Goal: Use online tool/utility

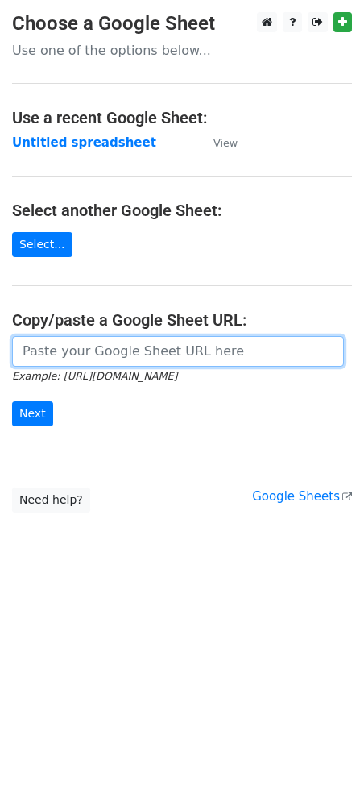
click at [99, 359] on input "url" at bounding box center [178, 351] width 332 height 31
paste input "[URL][DOMAIN_NAME]"
type input "[URL][DOMAIN_NAME]"
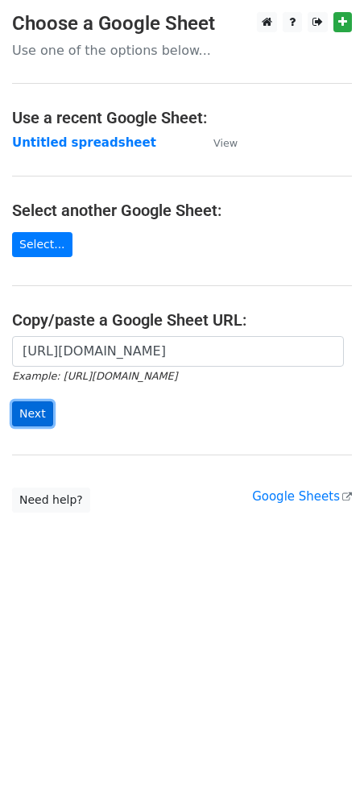
click at [30, 413] on input "Next" at bounding box center [32, 413] width 41 height 25
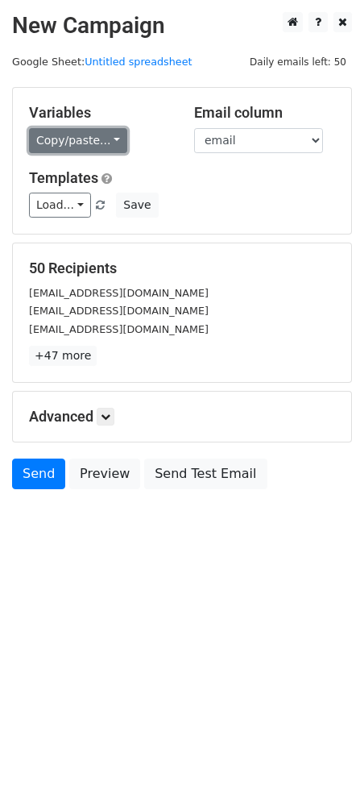
click at [69, 141] on link "Copy/paste..." at bounding box center [78, 140] width 98 height 25
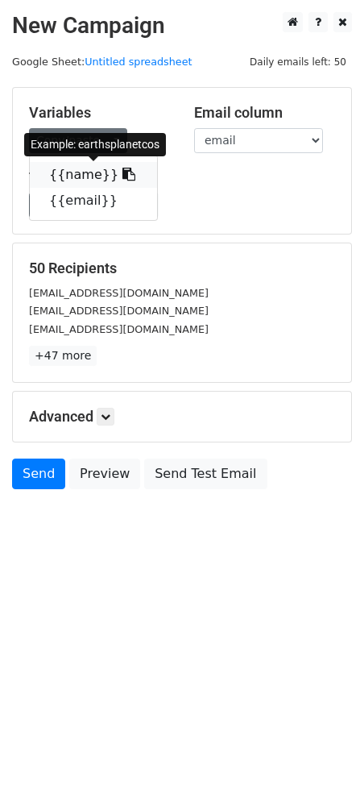
click at [123, 178] on icon at bounding box center [129, 174] width 13 height 13
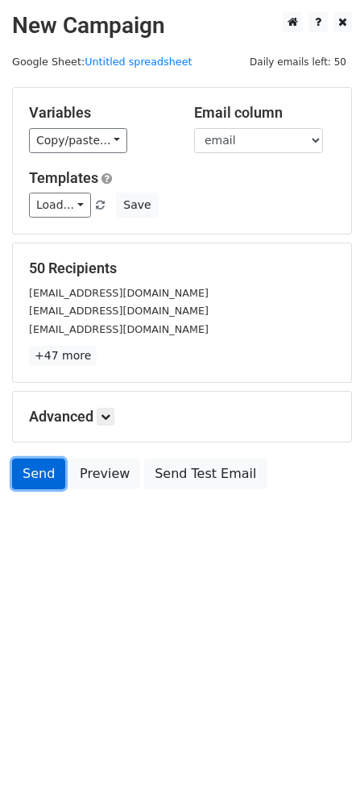
click at [31, 470] on link "Send" at bounding box center [38, 474] width 53 height 31
